Goal: Task Accomplishment & Management: Complete application form

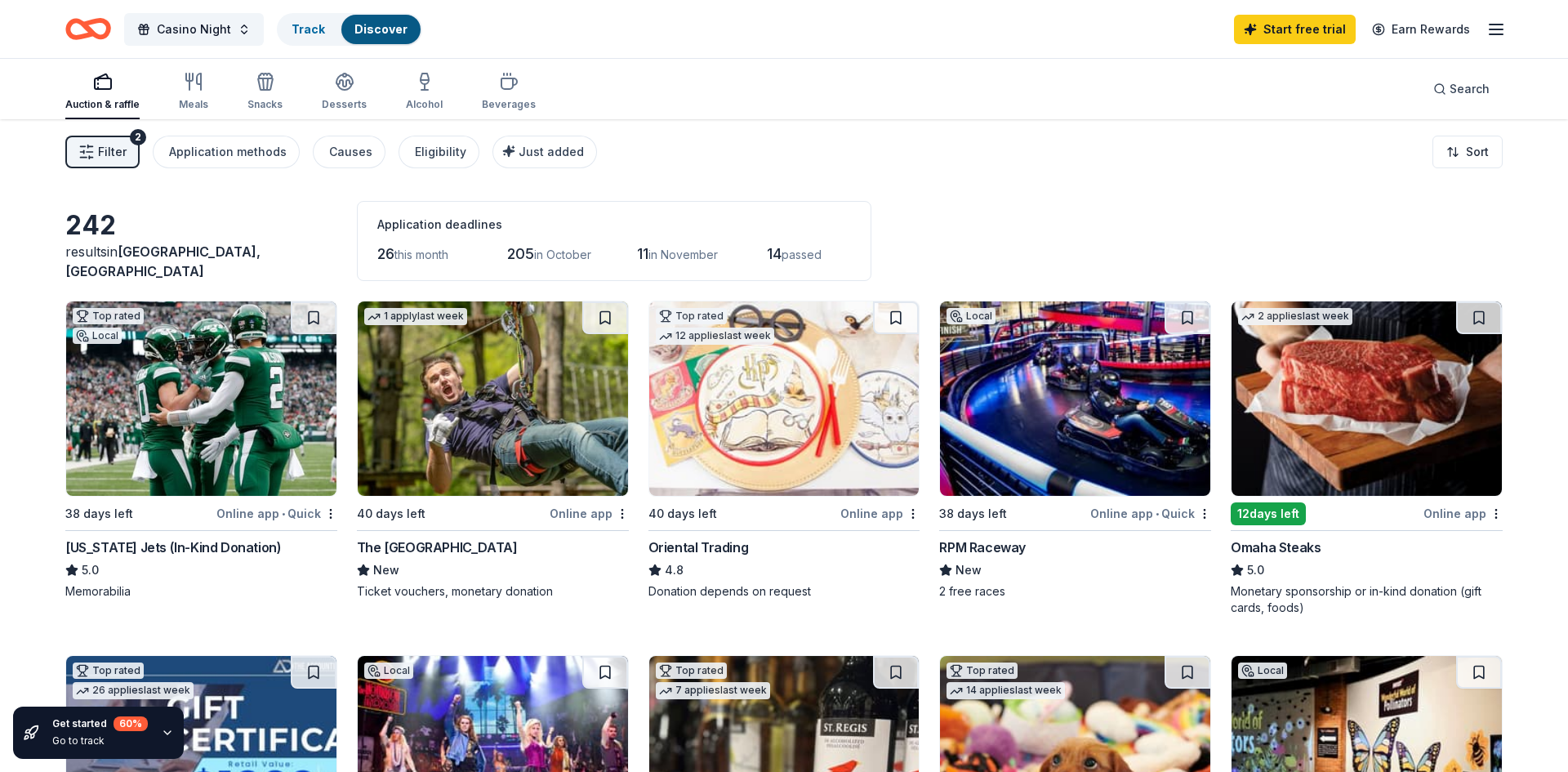
click at [503, 414] on img at bounding box center [493, 399] width 270 height 195
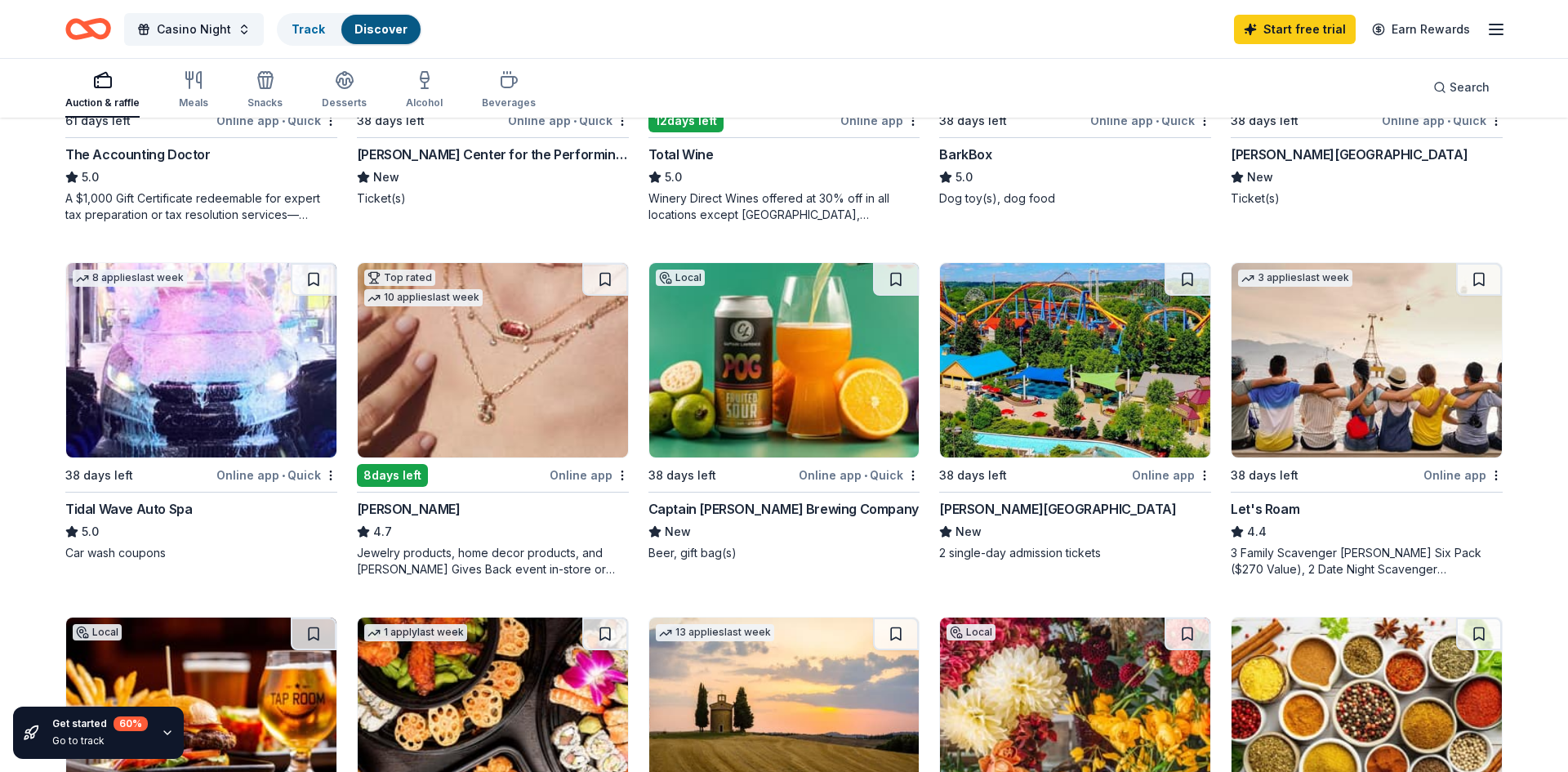
scroll to position [784, 0]
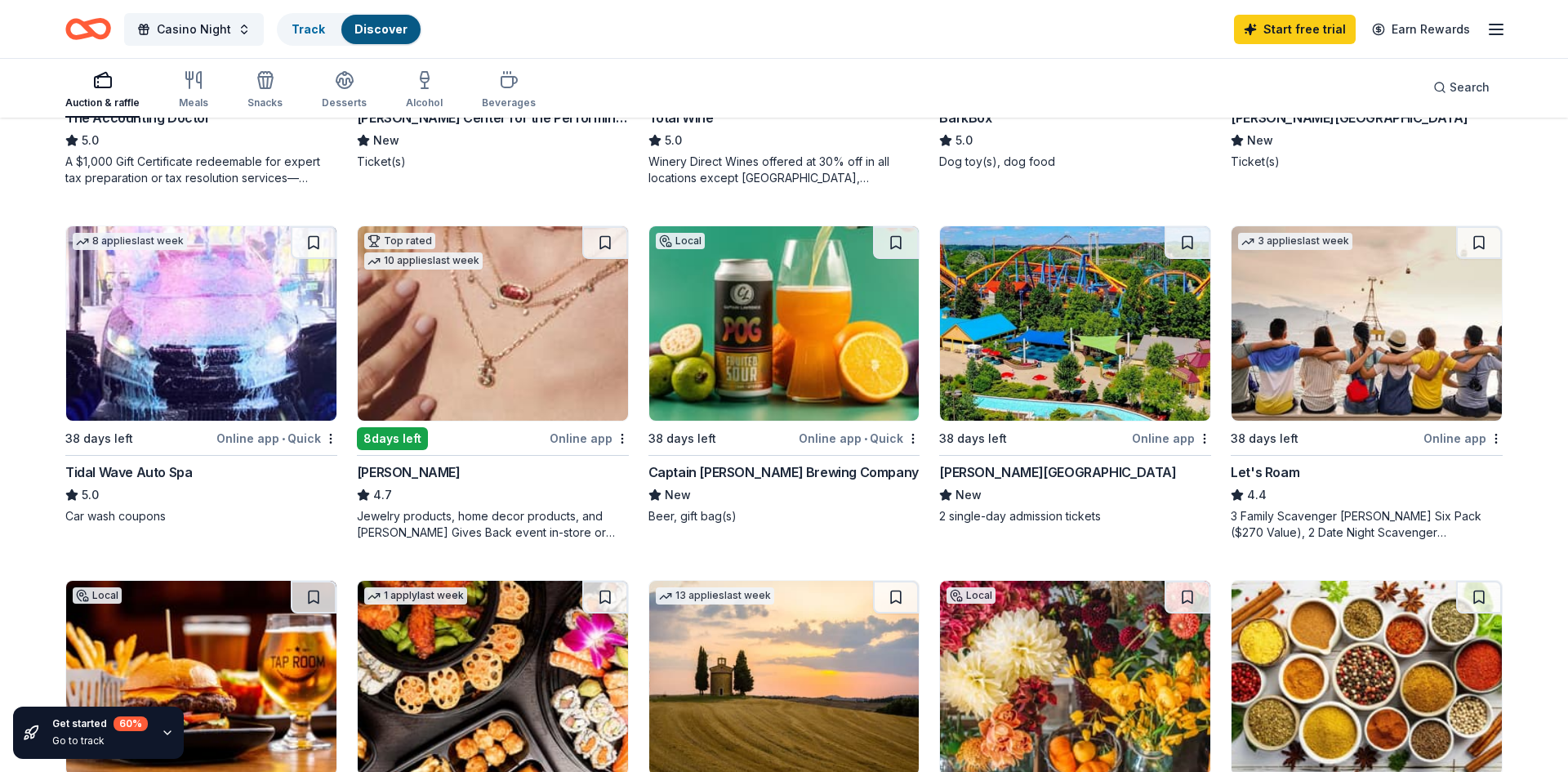
click at [1069, 481] on div "Dorney Park & Wildwater Kingdom" at bounding box center [1058, 472] width 237 height 20
click at [0, 512] on div "242 results in Bellmore, NY Application deadlines 26 this month 205 in October …" at bounding box center [784, 462] width 1568 height 2255
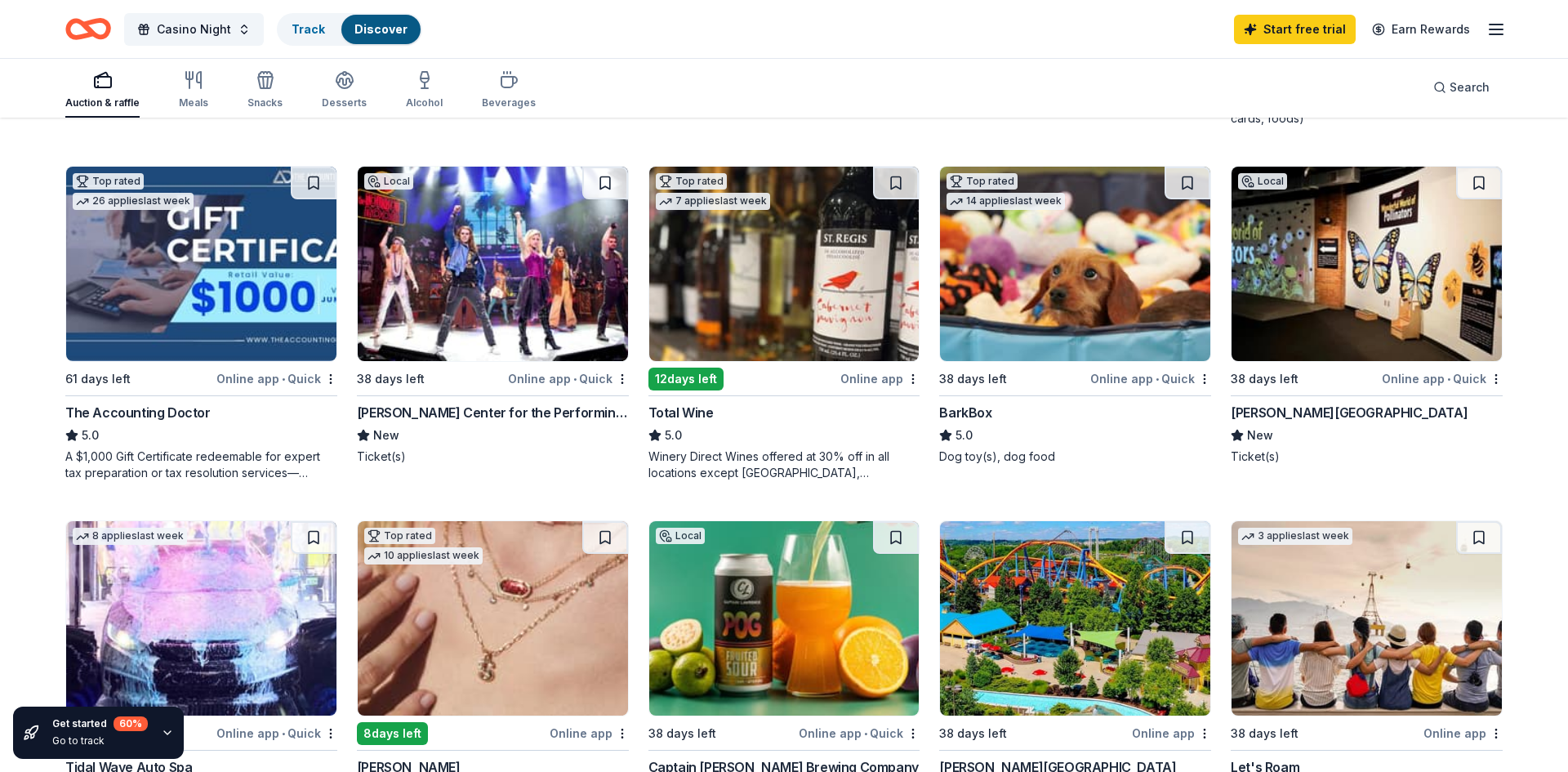
scroll to position [490, 0]
click at [480, 277] on img at bounding box center [493, 263] width 270 height 195
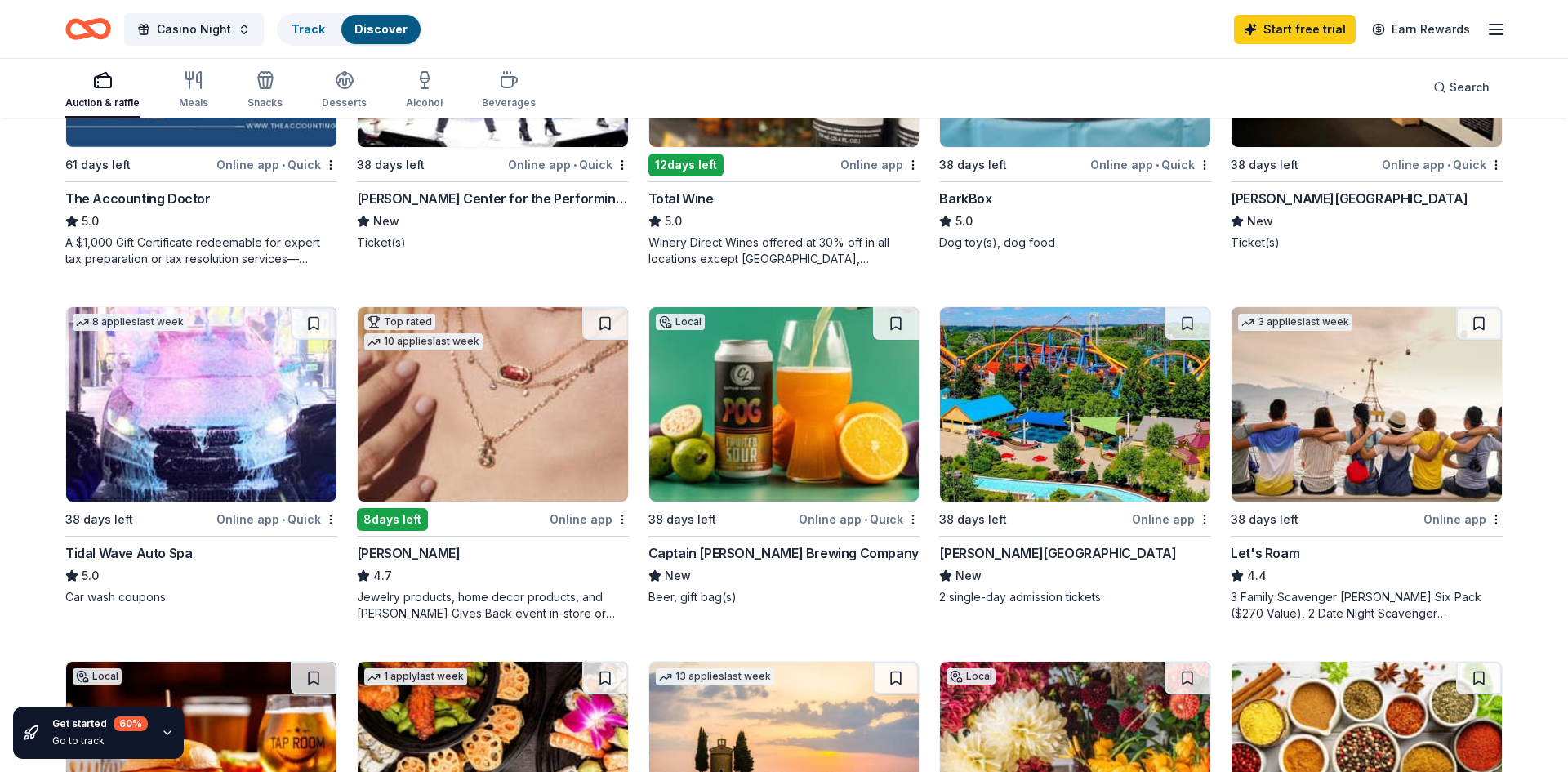
scroll to position [752, 0]
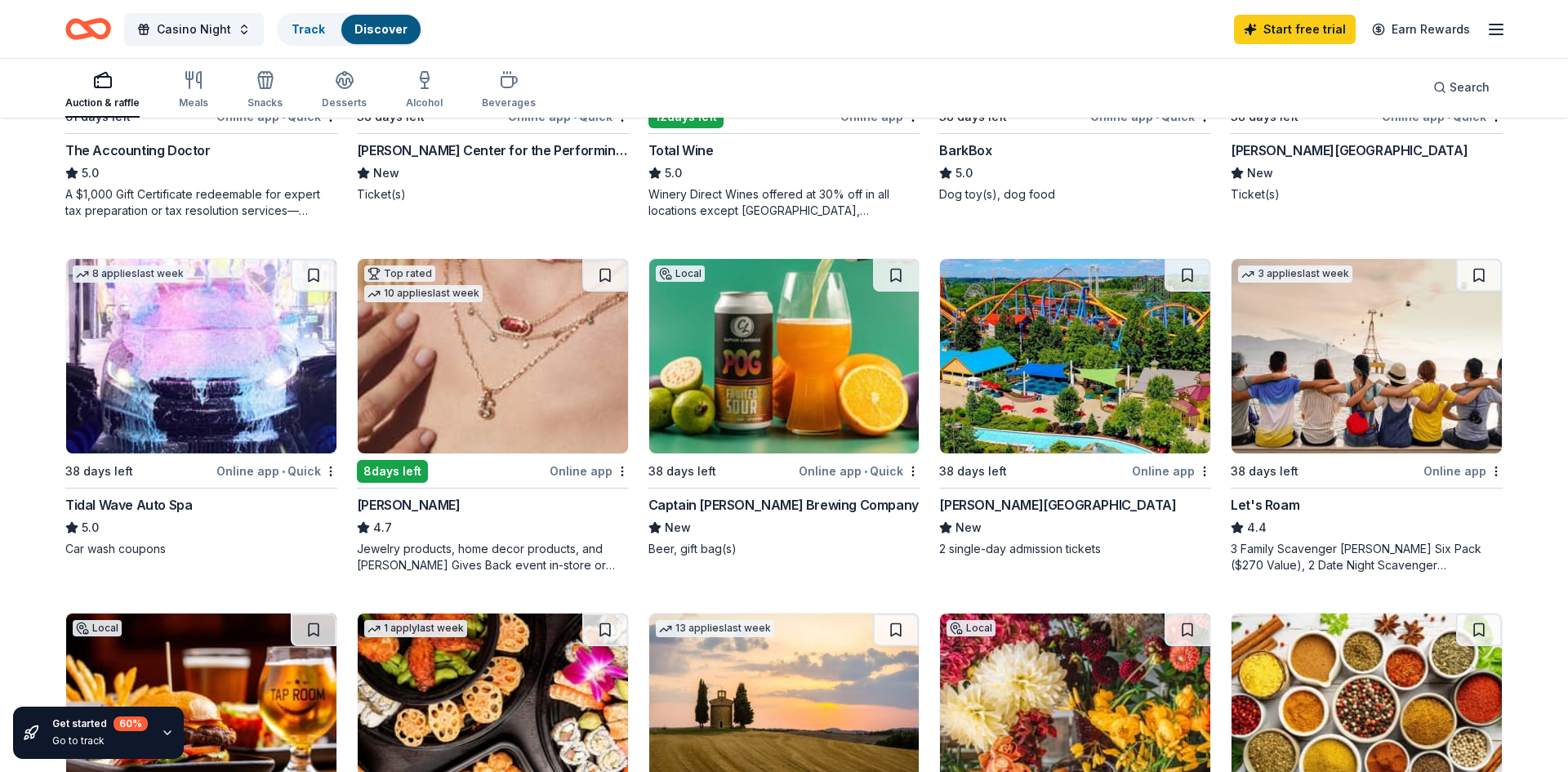
click at [453, 346] on img at bounding box center [493, 356] width 270 height 195
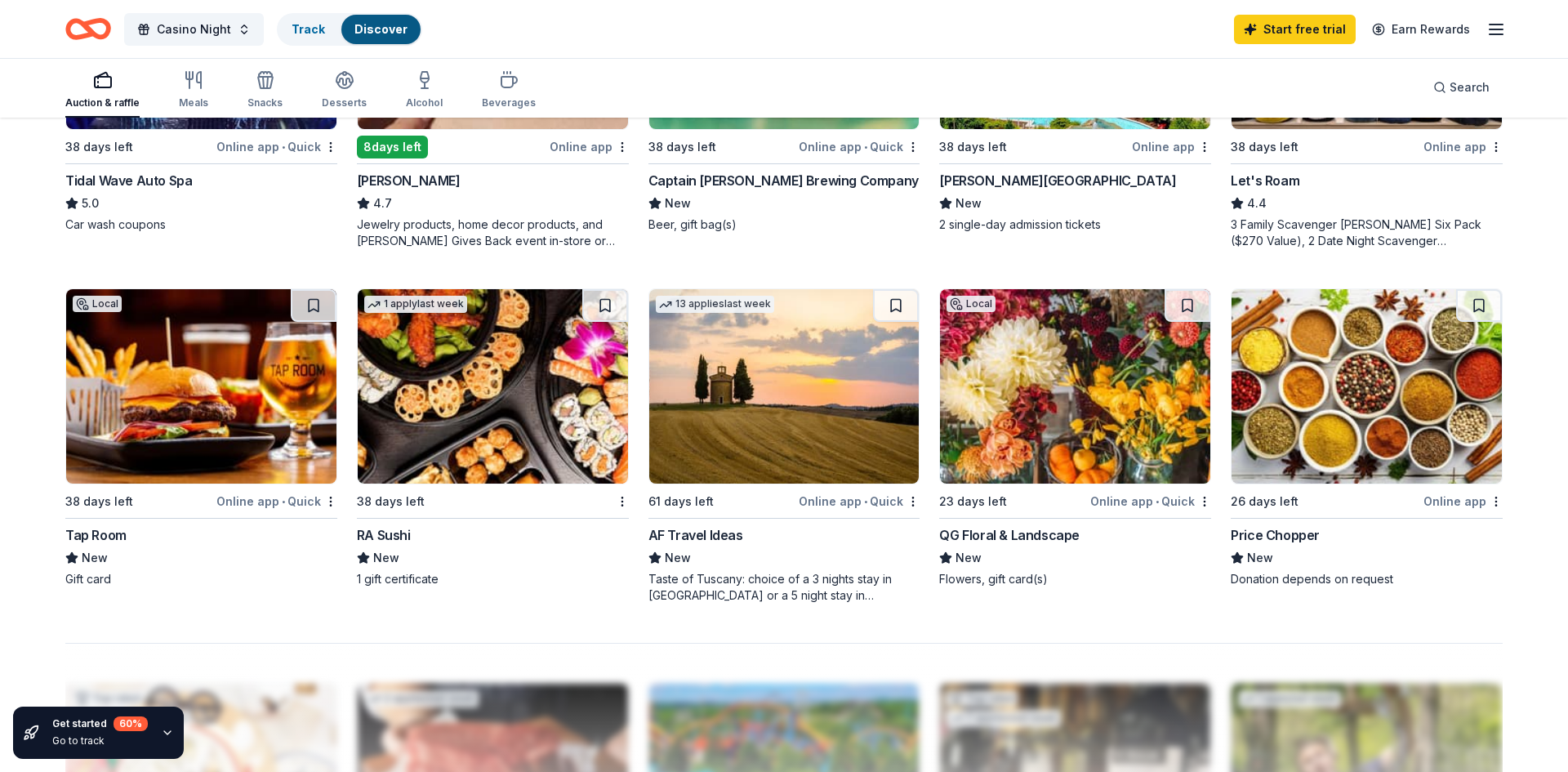
scroll to position [1078, 0]
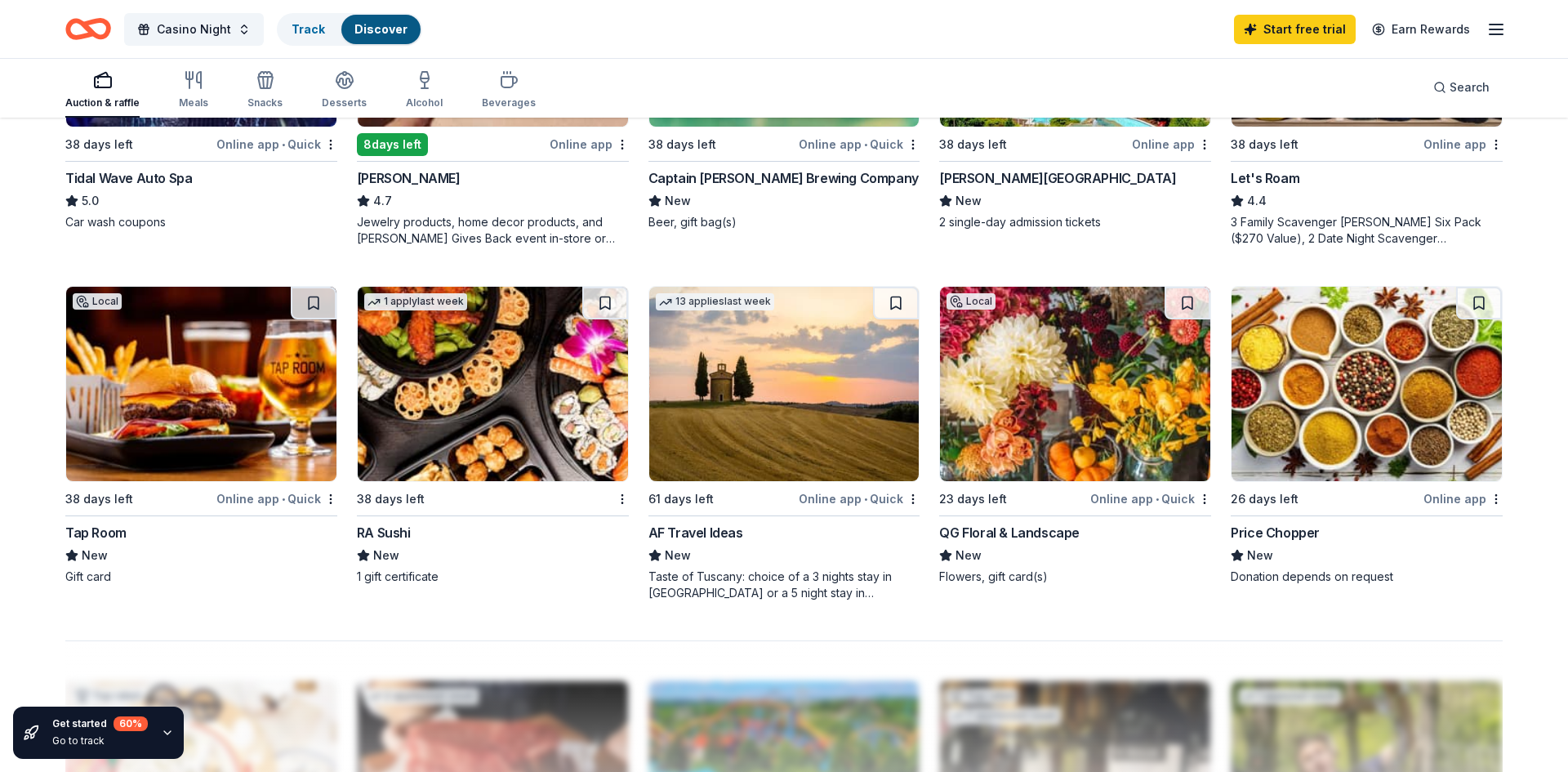
click at [198, 476] on img at bounding box center [201, 384] width 270 height 195
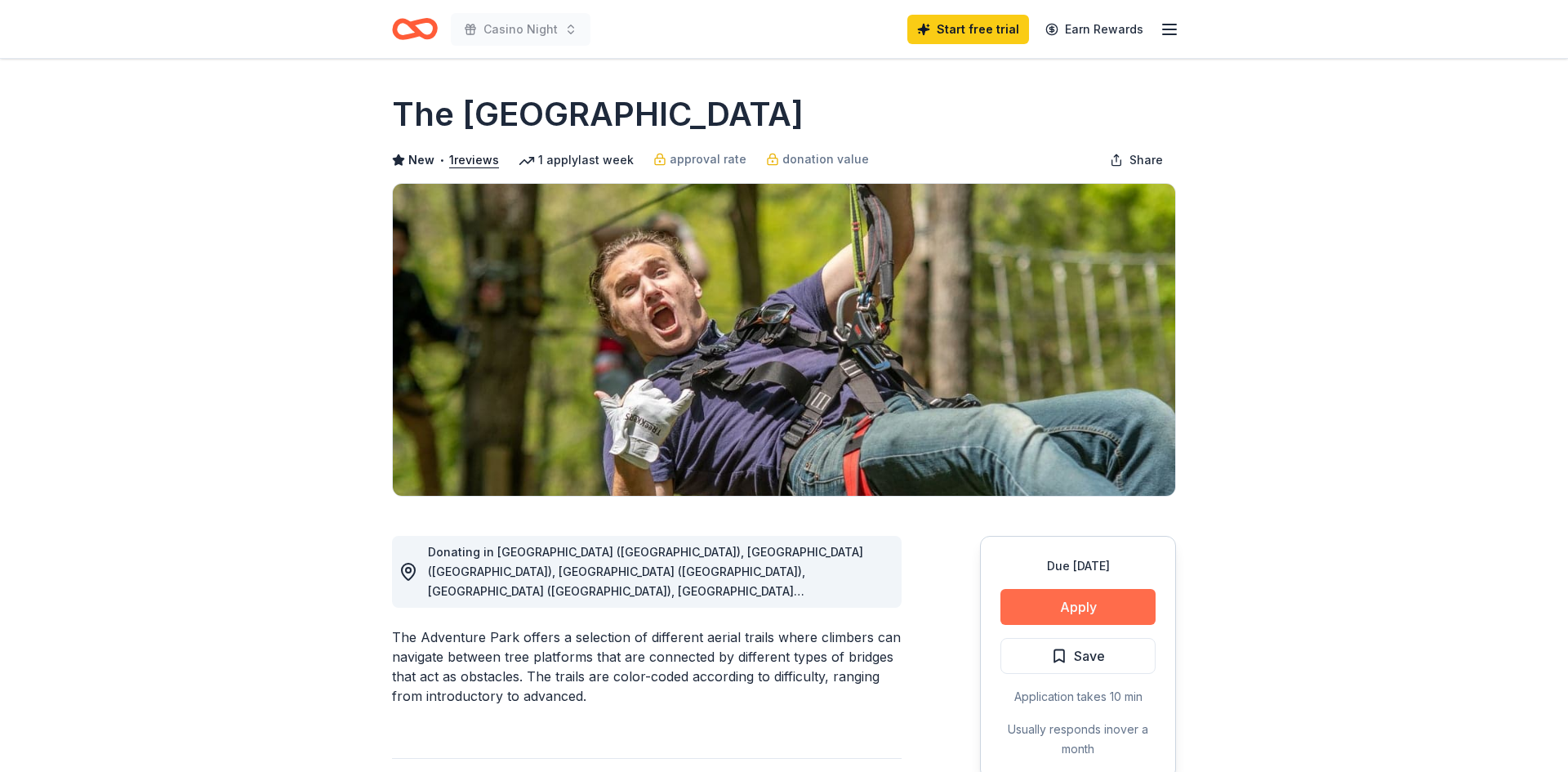
click at [1071, 608] on button "Apply" at bounding box center [1078, 607] width 155 height 36
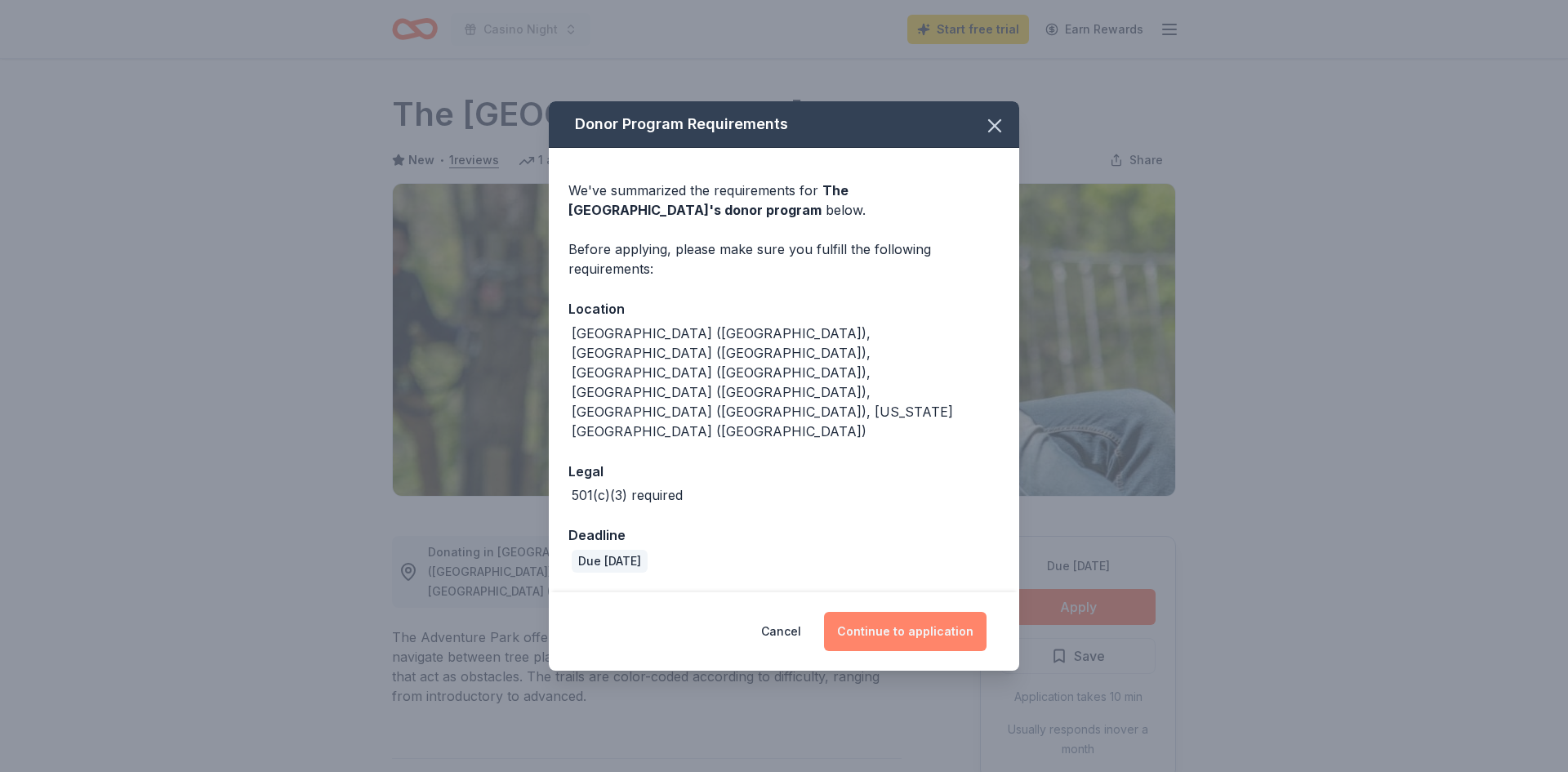
click at [896, 612] on button "Continue to application" at bounding box center [905, 631] width 163 height 39
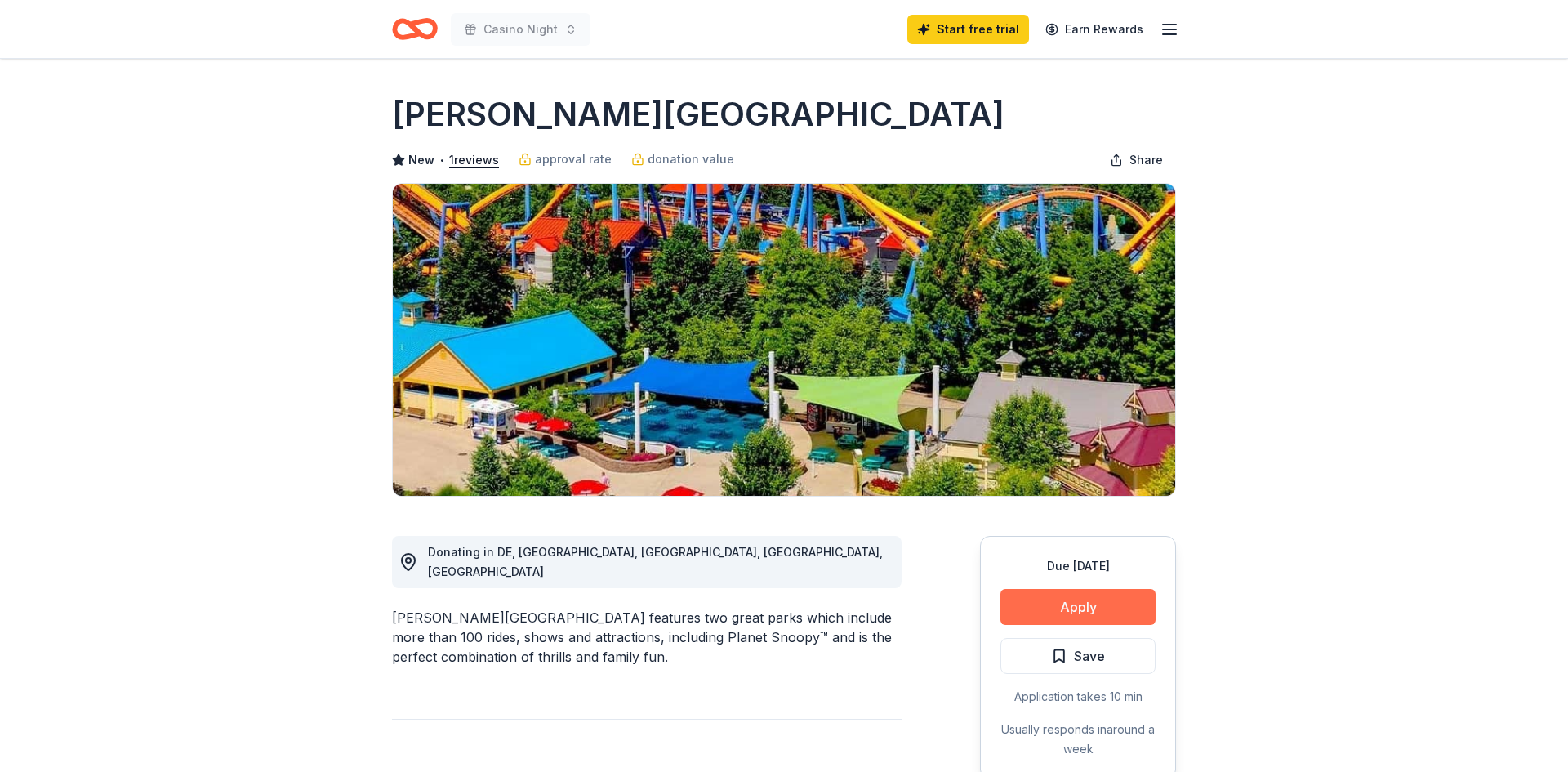
click at [1042, 602] on button "Apply" at bounding box center [1078, 607] width 155 height 36
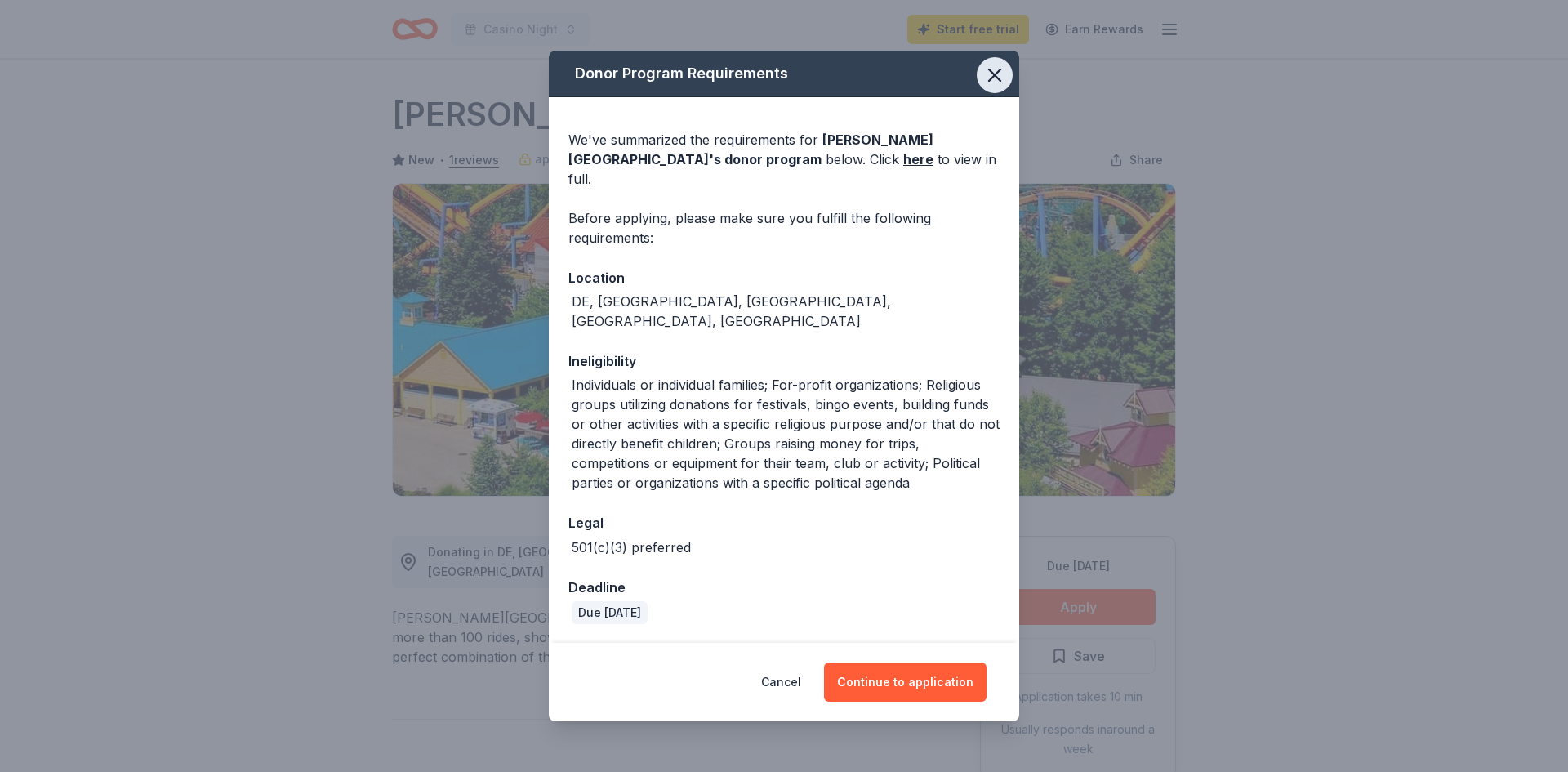
click at [989, 74] on icon "button" at bounding box center [994, 74] width 23 height 23
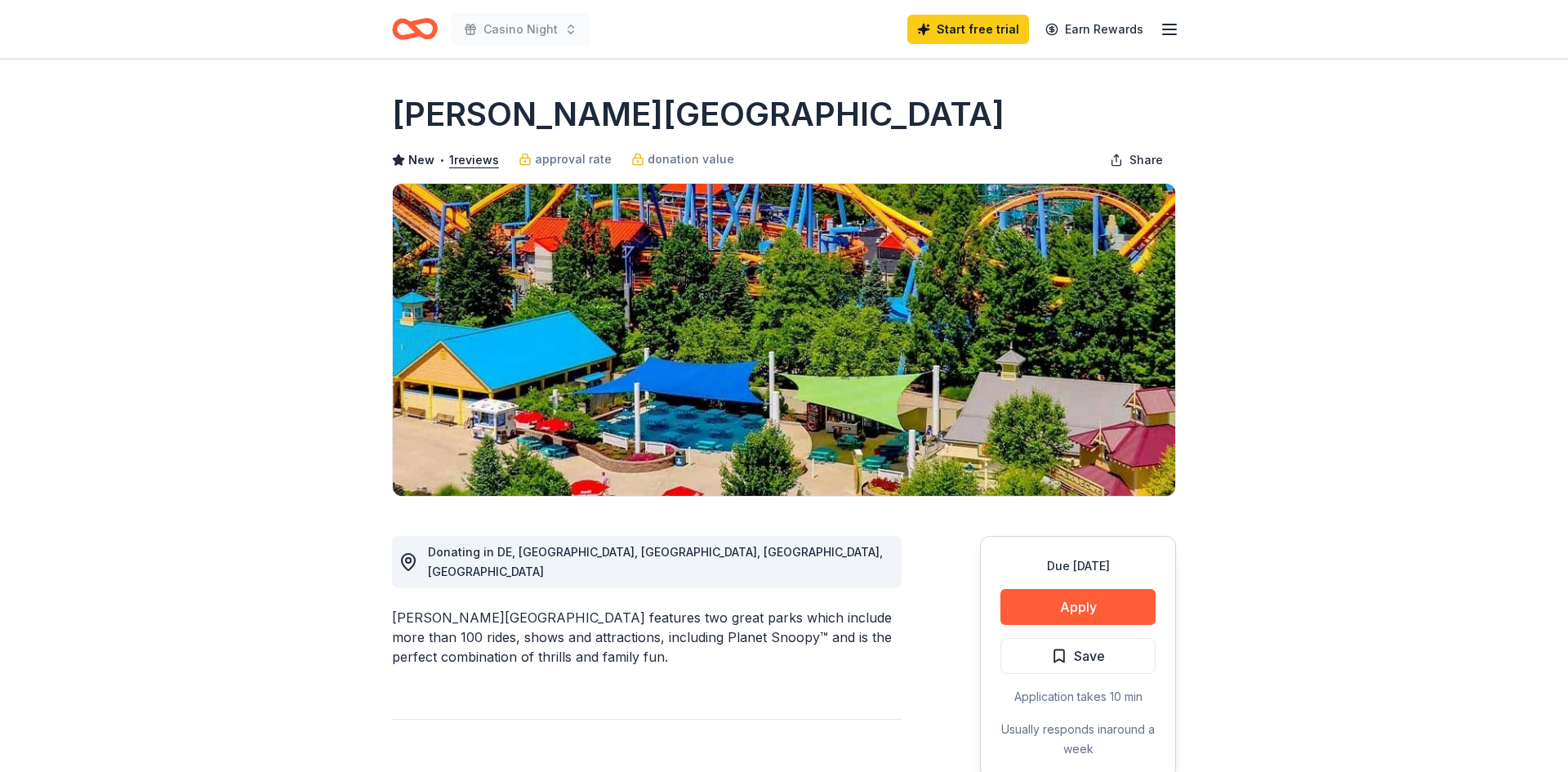
scroll to position [33, 0]
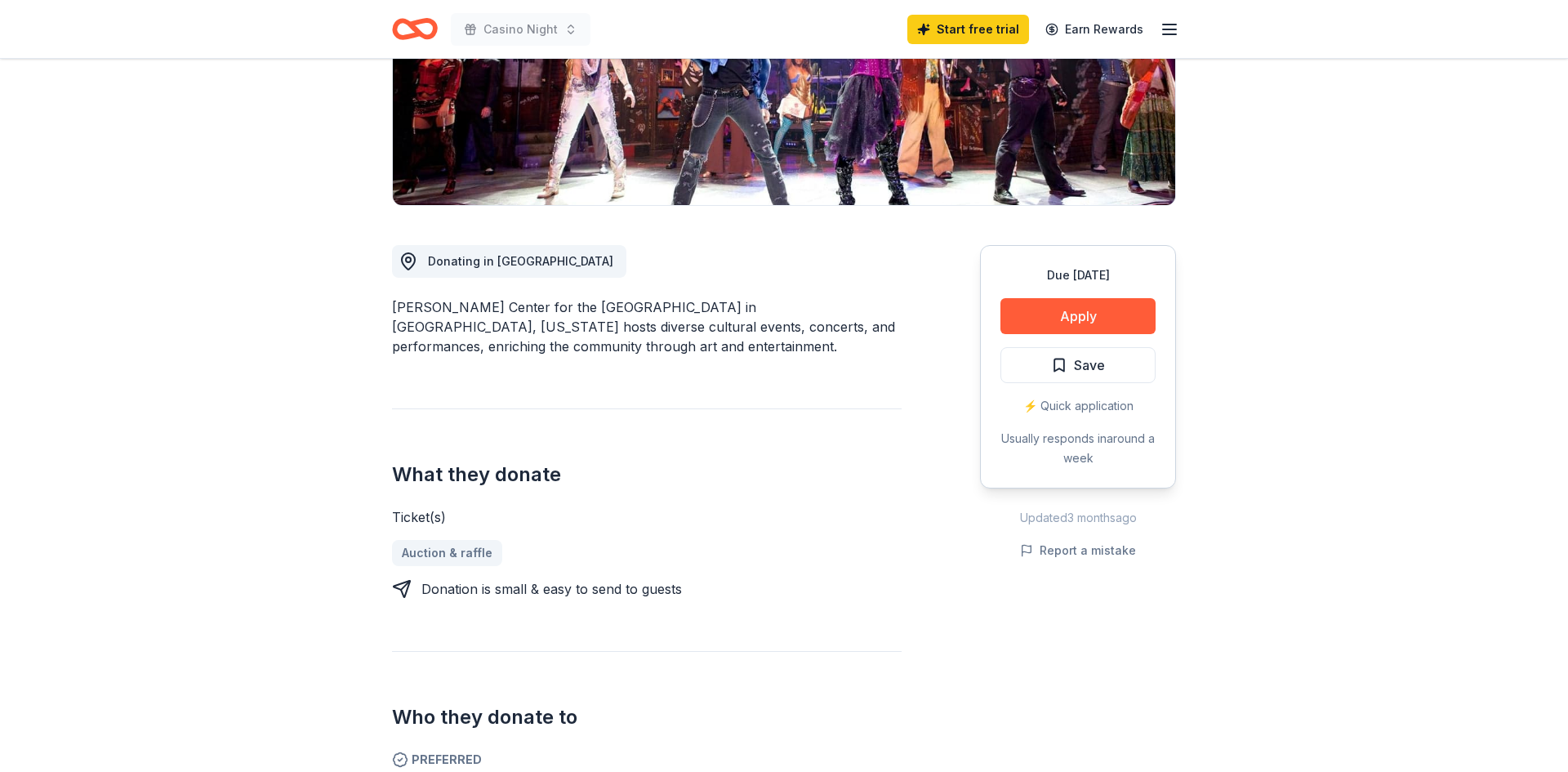
scroll to position [294, 0]
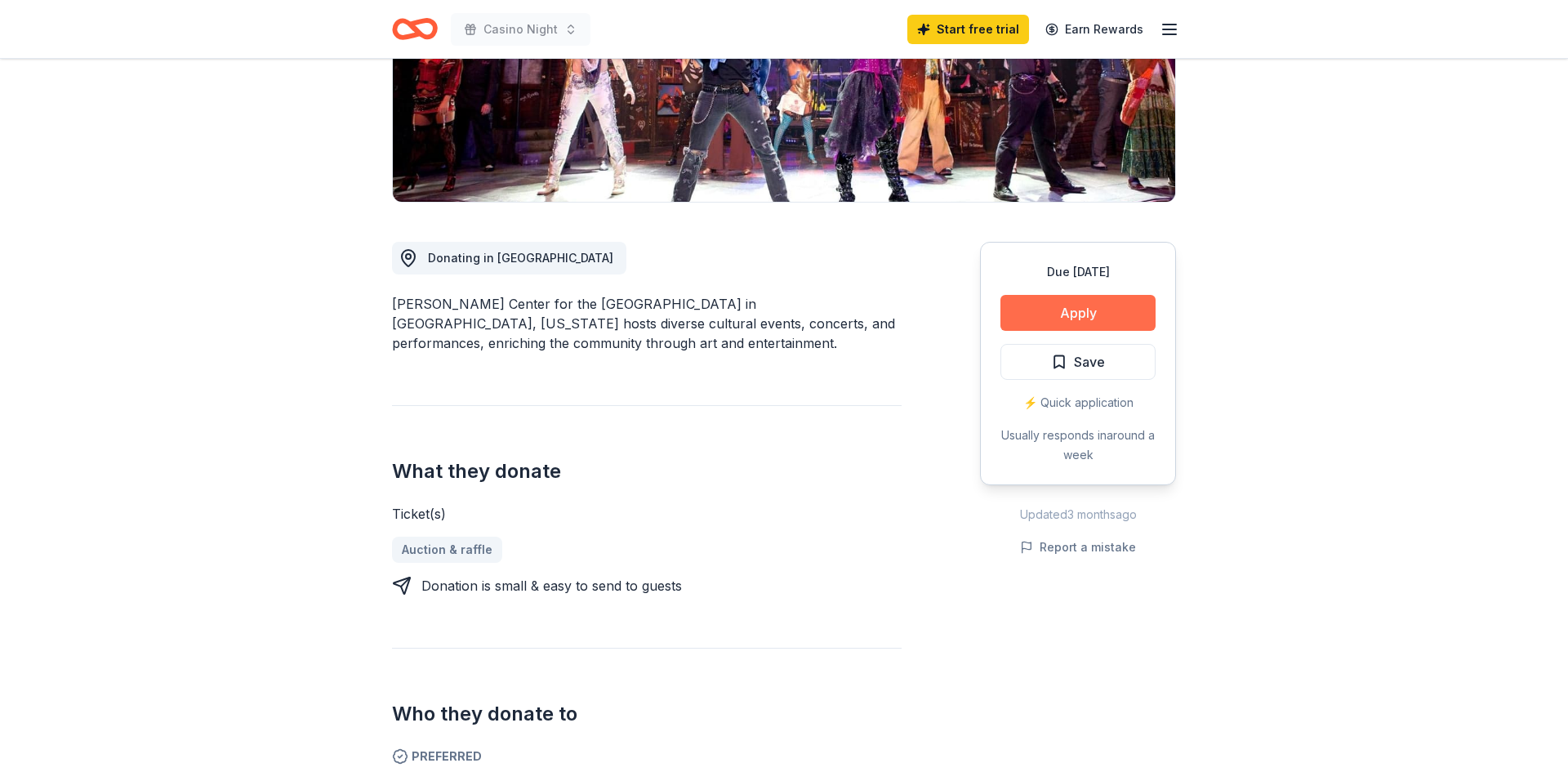
click at [1087, 311] on button "Apply" at bounding box center [1078, 313] width 155 height 36
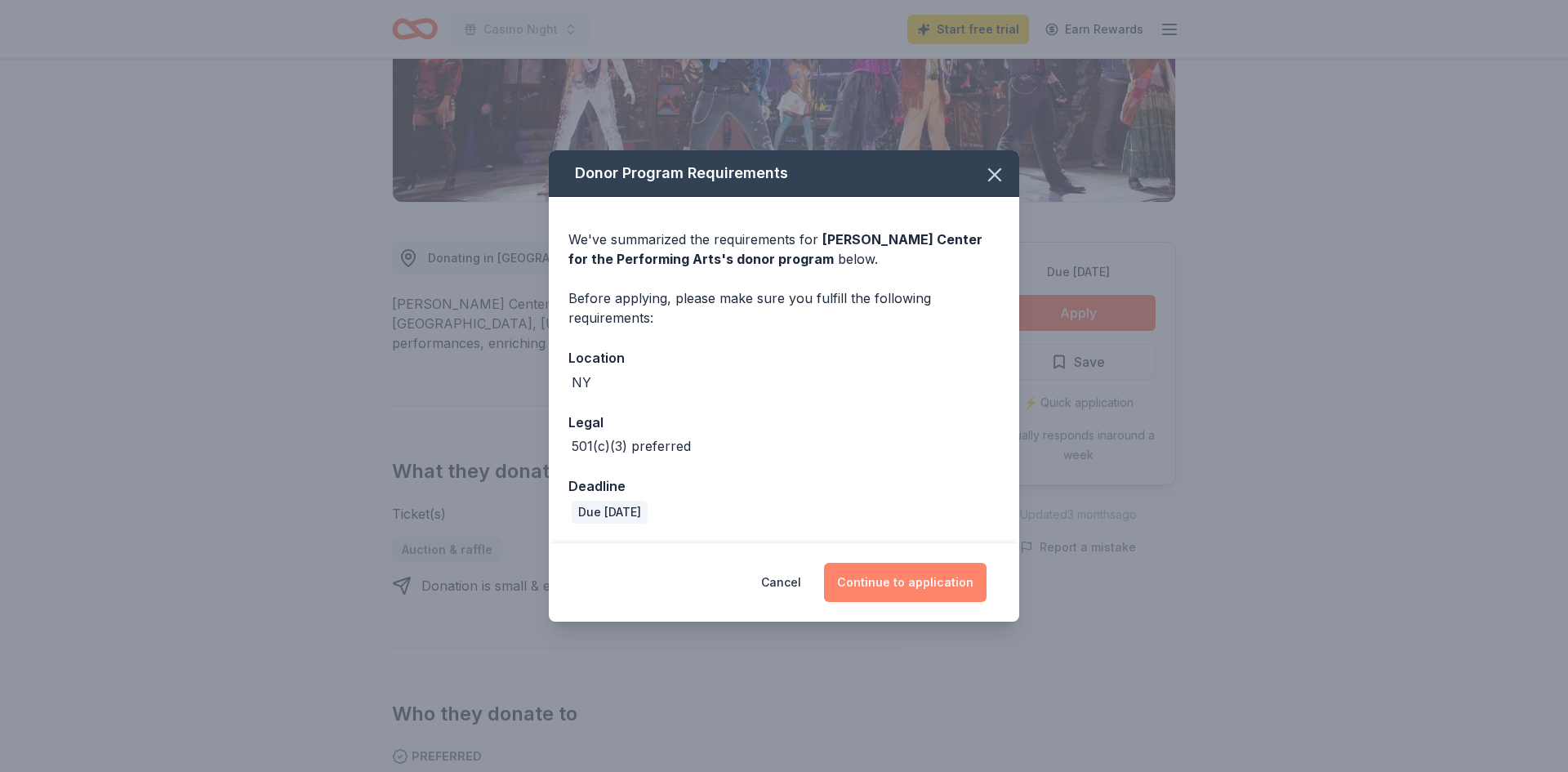
click at [911, 593] on button "Continue to application" at bounding box center [905, 582] width 163 height 39
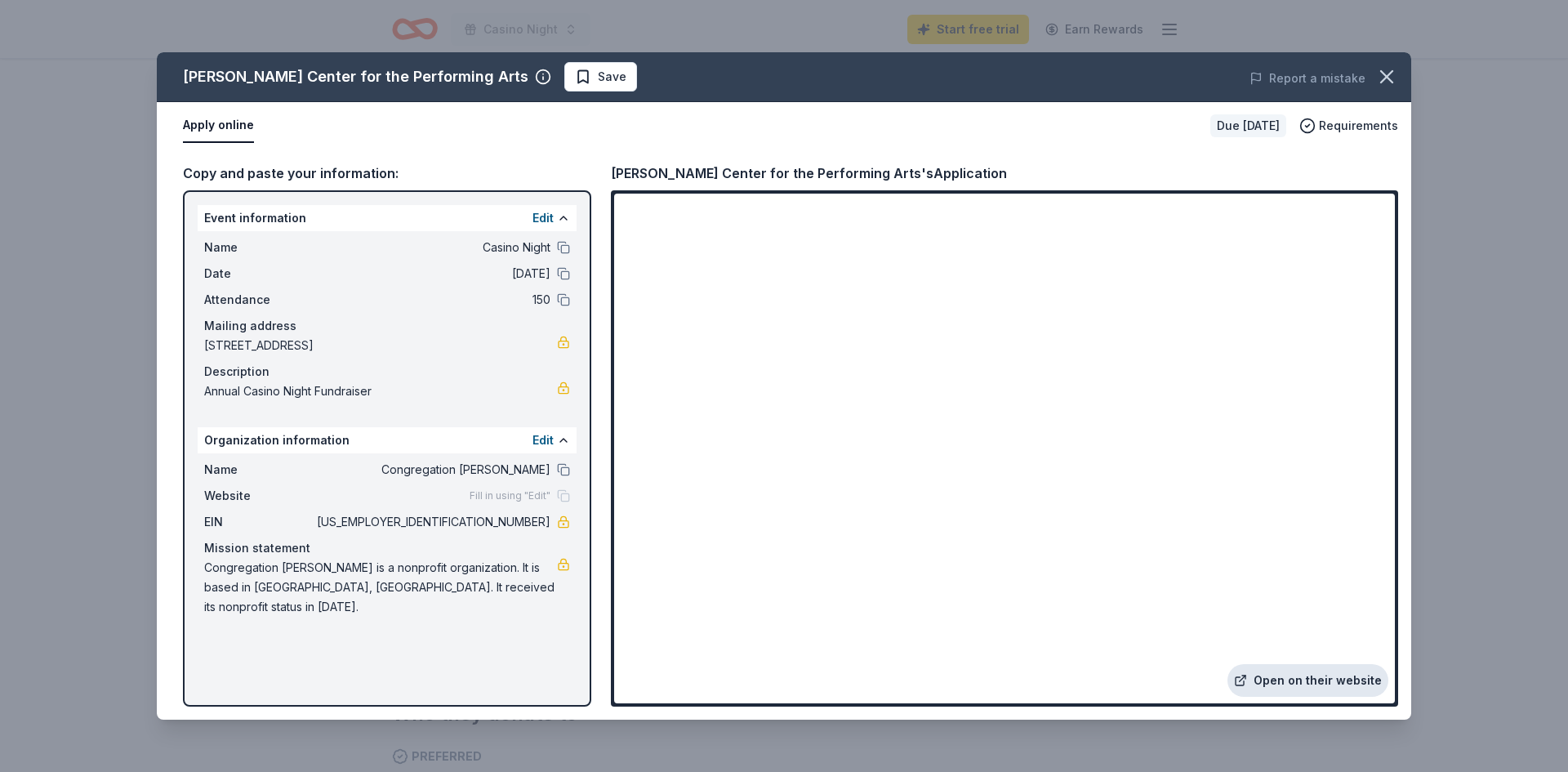
click at [1323, 681] on link "Open on their website" at bounding box center [1308, 680] width 161 height 33
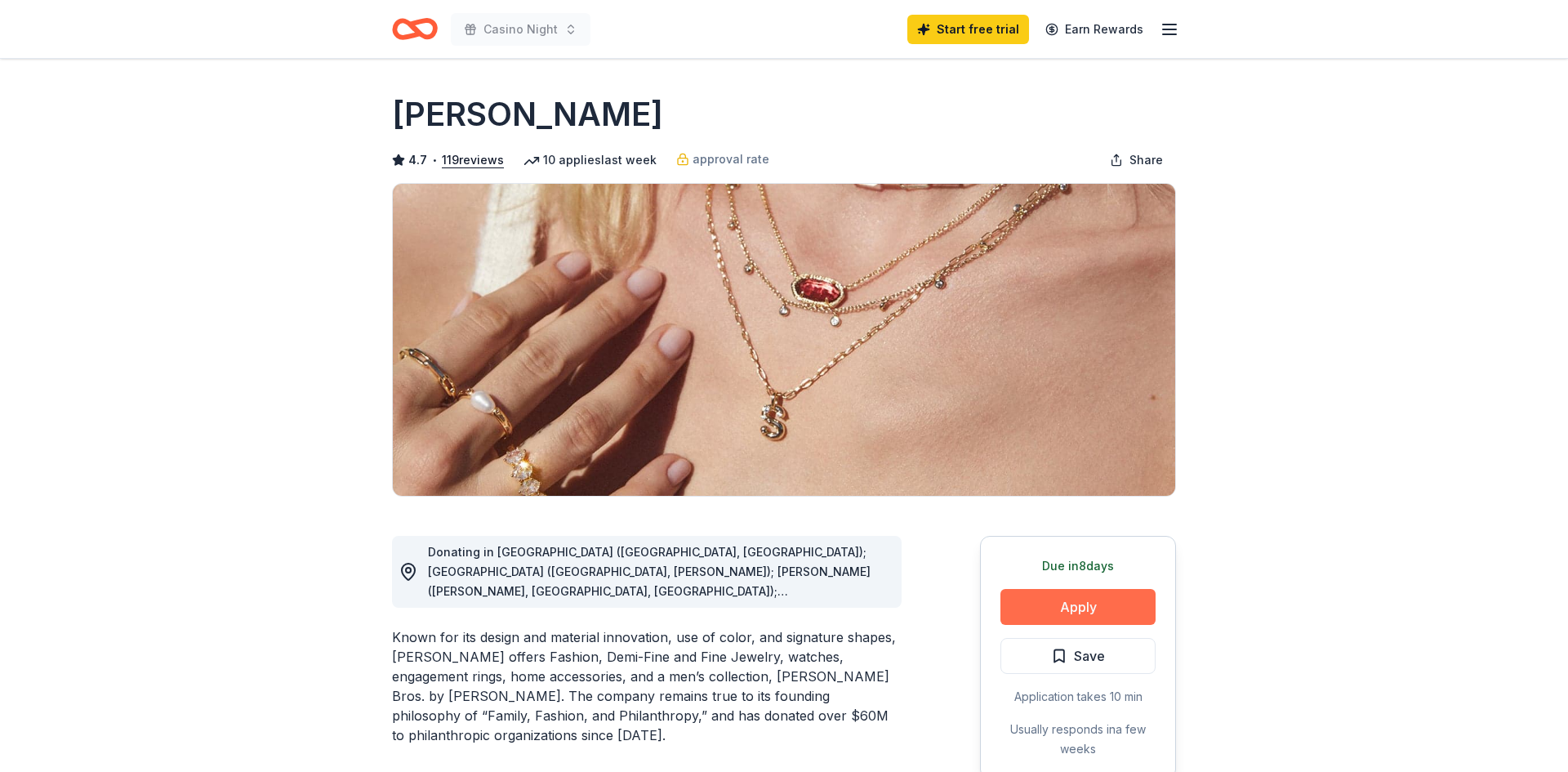
click at [1075, 609] on button "Apply" at bounding box center [1078, 607] width 155 height 36
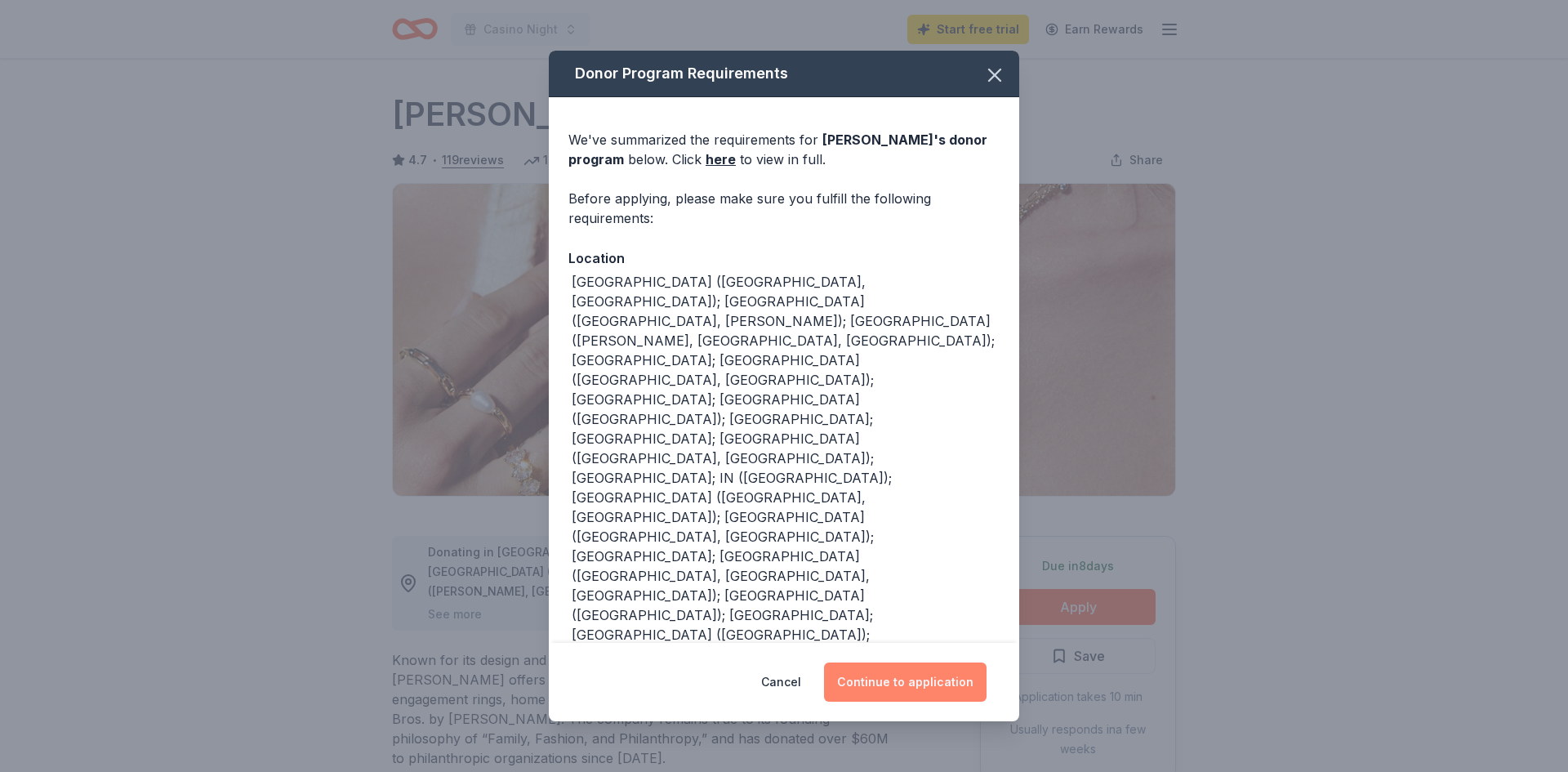
click at [903, 684] on button "Continue to application" at bounding box center [905, 683] width 163 height 39
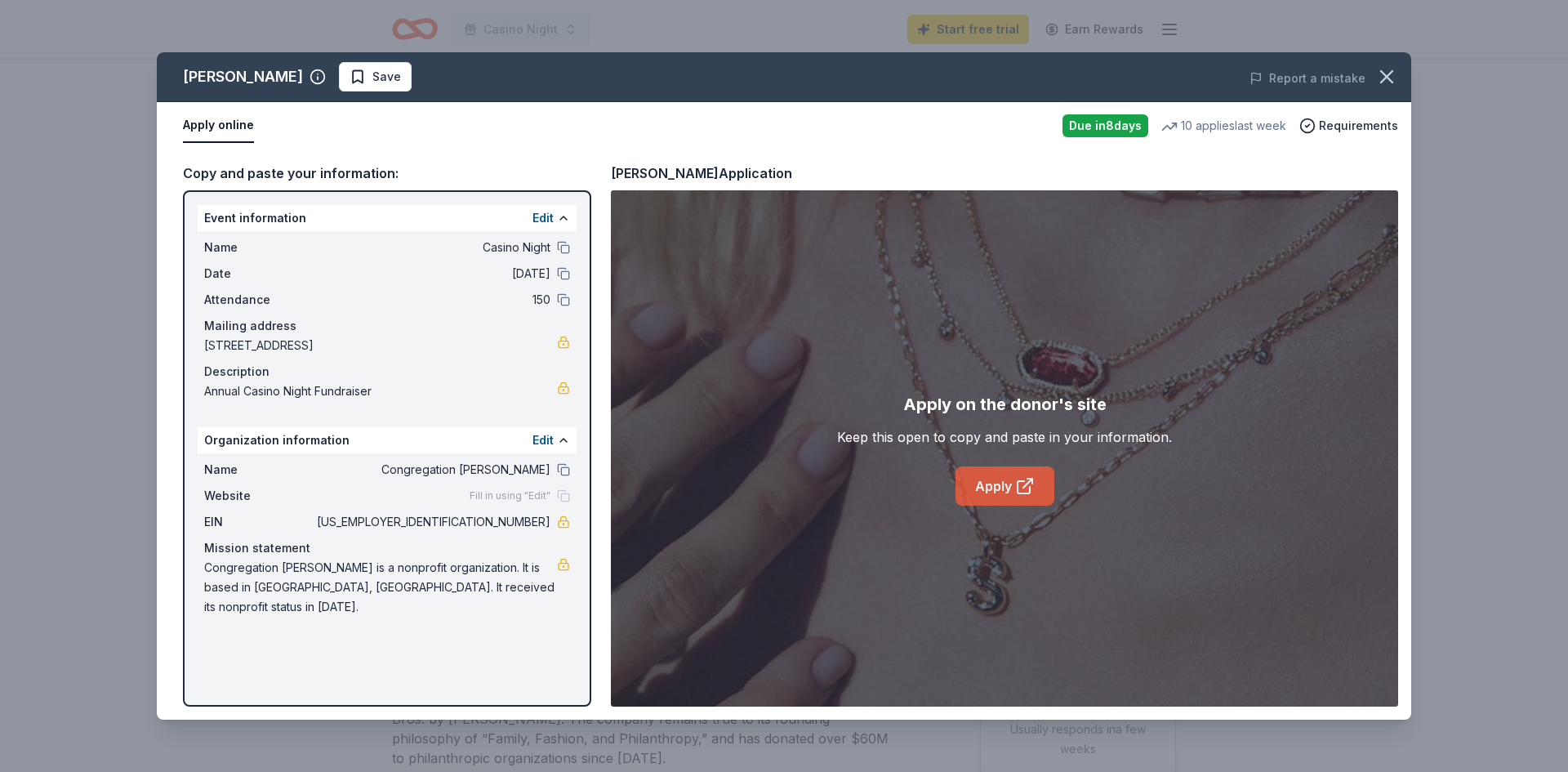
click at [1039, 474] on link "Apply" at bounding box center [1005, 486] width 99 height 39
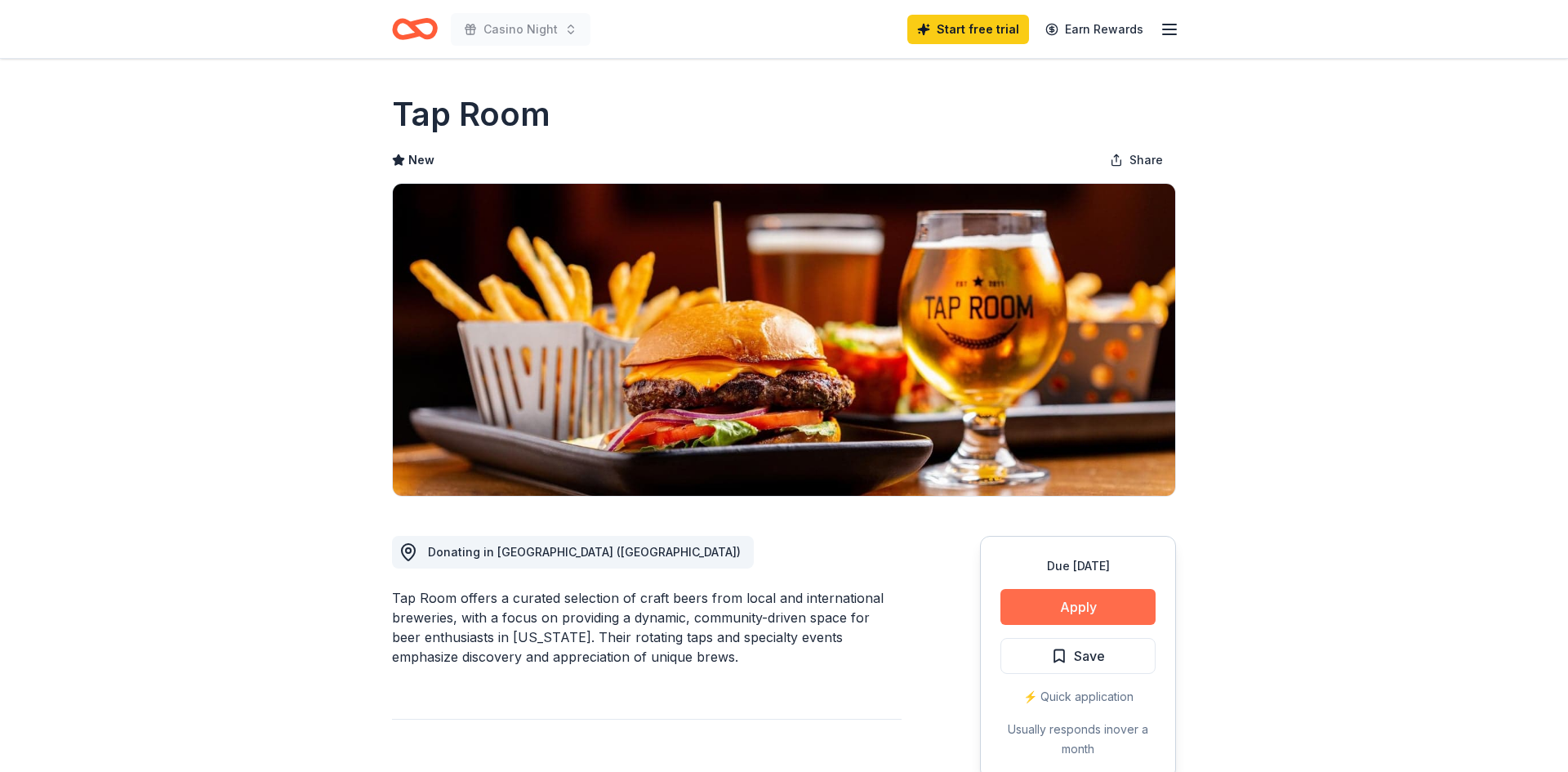
click at [1072, 601] on button "Apply" at bounding box center [1078, 607] width 155 height 36
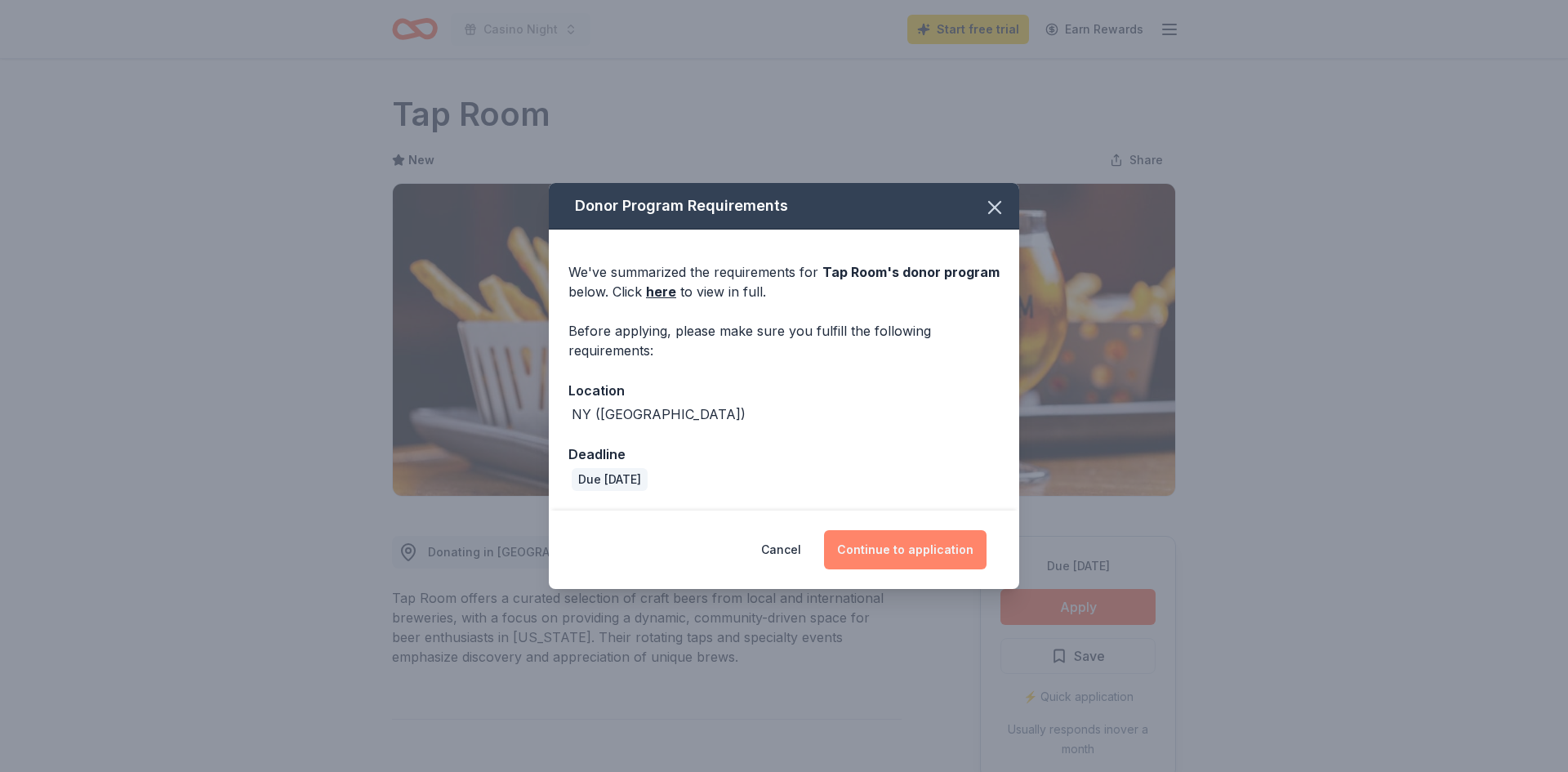
click at [869, 546] on button "Continue to application" at bounding box center [905, 549] width 163 height 39
